Goal: Task Accomplishment & Management: Manage account settings

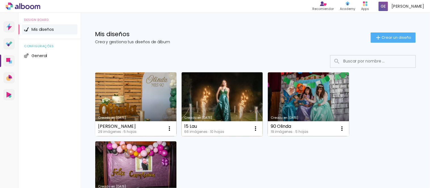
click at [212, 104] on link "Creado en [DATE]" at bounding box center [222, 105] width 81 height 64
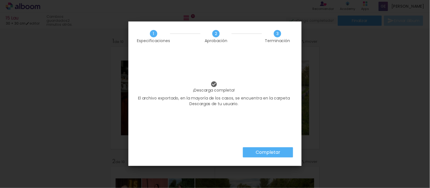
click at [0, 0] on slot "Completar" at bounding box center [0, 0] width 0 height 0
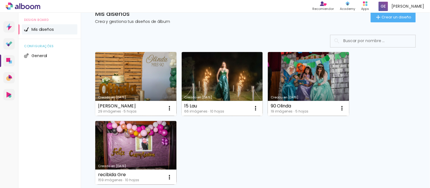
scroll to position [31, 0]
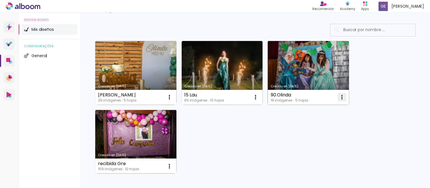
click at [342, 98] on iron-icon at bounding box center [341, 97] width 7 height 7
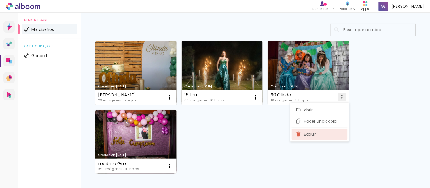
click at [307, 138] on paper-item "Excluir" at bounding box center [319, 134] width 56 height 11
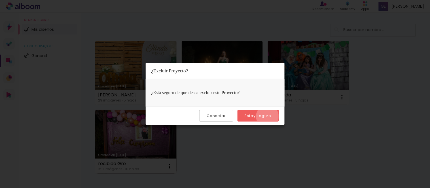
click at [0, 0] on slot "Estoy seguro" at bounding box center [0, 0] width 0 height 0
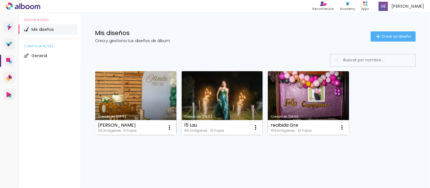
scroll to position [1, 0]
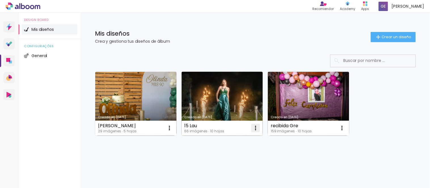
click at [257, 129] on iron-icon at bounding box center [255, 128] width 7 height 7
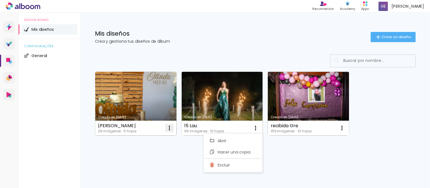
click at [167, 130] on iron-icon at bounding box center [169, 128] width 7 height 7
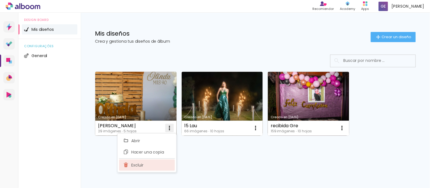
click at [139, 169] on paper-item "Excluir" at bounding box center [147, 165] width 56 height 11
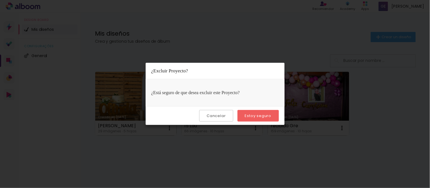
click at [0, 0] on slot "Estoy seguro" at bounding box center [0, 0] width 0 height 0
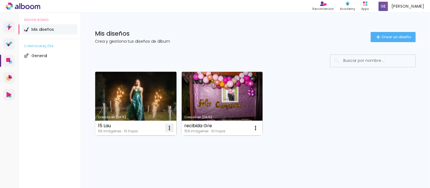
click at [169, 131] on iron-icon at bounding box center [169, 128] width 7 height 7
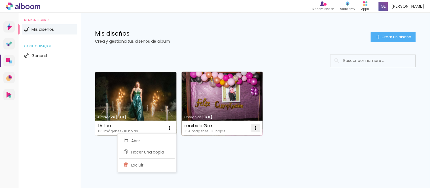
click at [256, 131] on iron-icon at bounding box center [255, 128] width 7 height 7
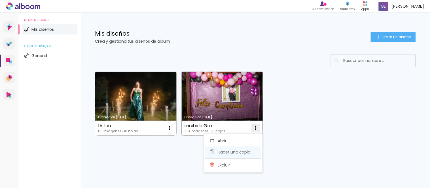
click at [250, 152] on span "Hacer una copia" at bounding box center [234, 152] width 33 height 4
type input "Cópia de recibida Gre"
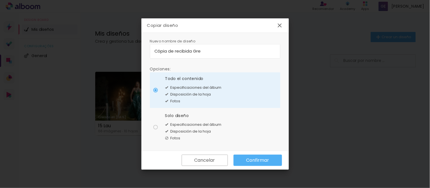
click at [0, 0] on slot "Confirmar" at bounding box center [0, 0] width 0 height 0
